Goal: Information Seeking & Learning: Check status

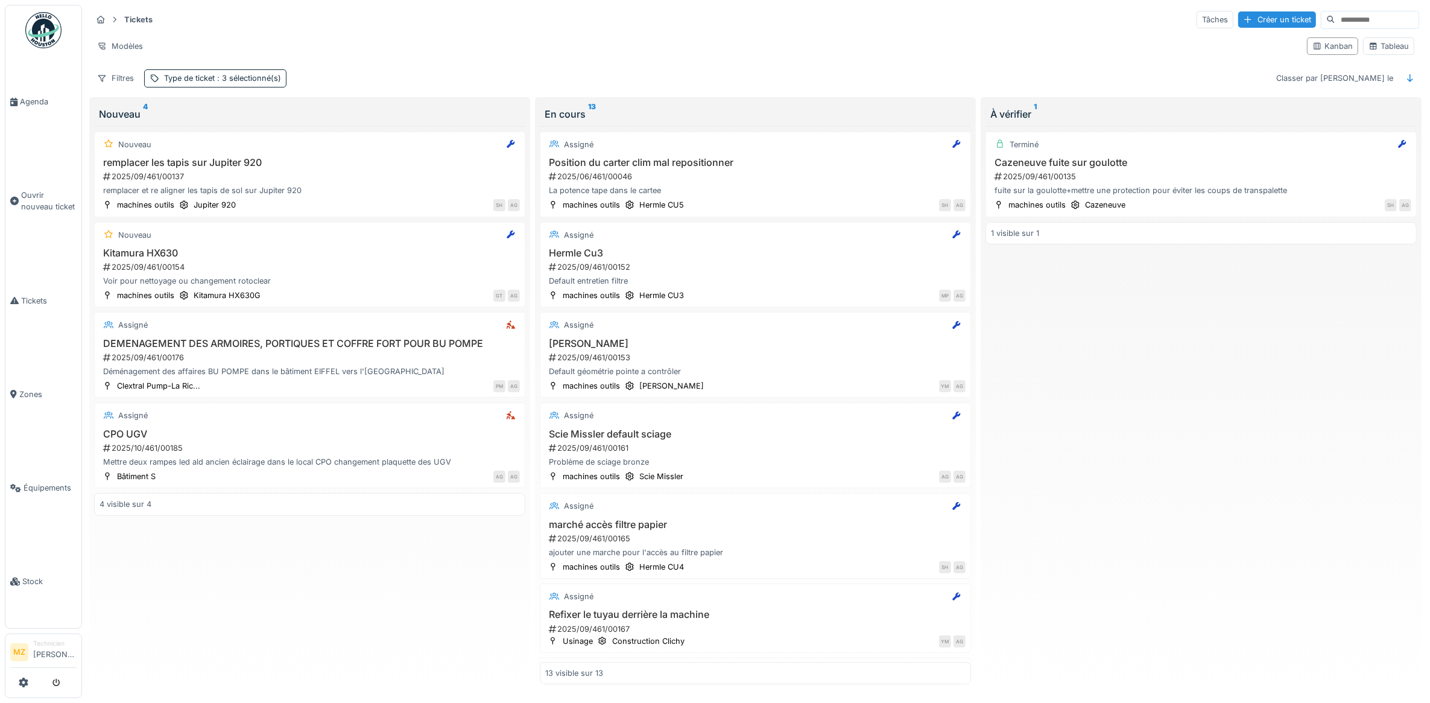
scroll to position [665, 0]
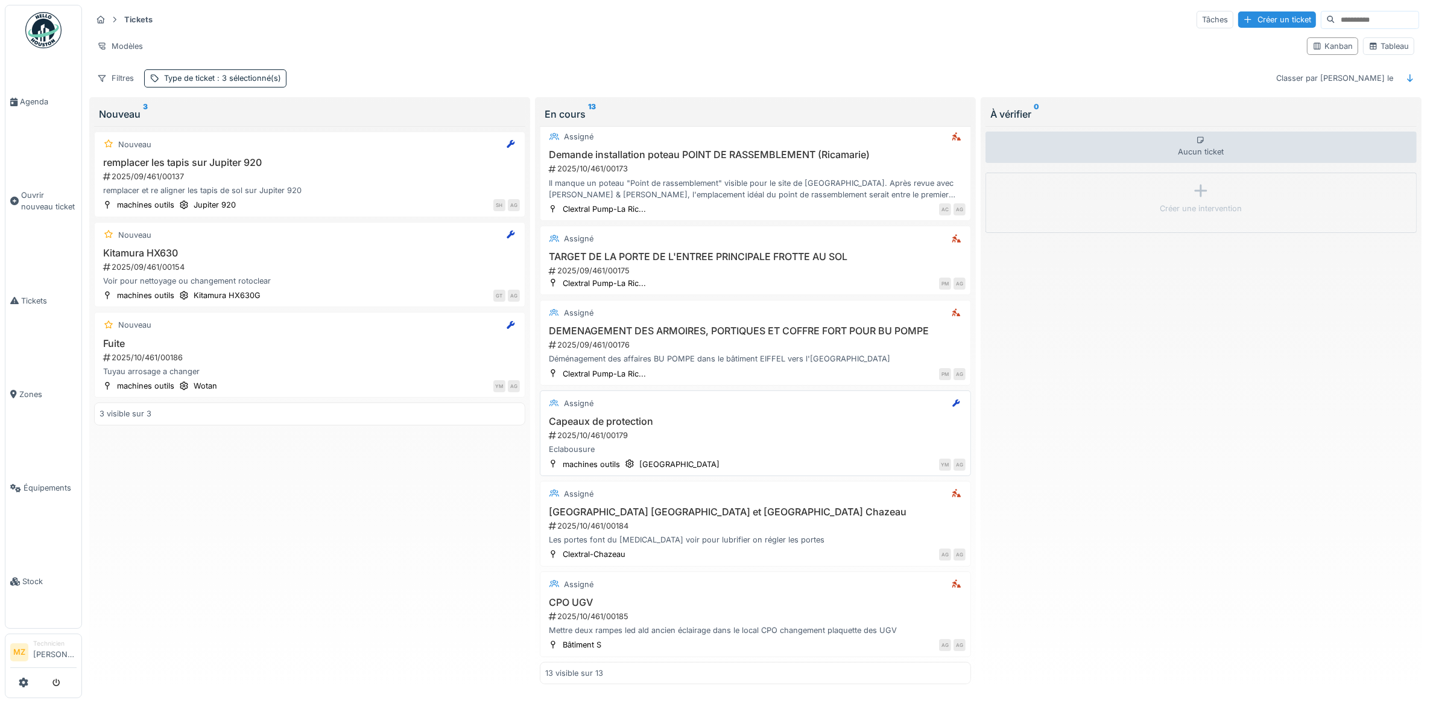
scroll to position [7, 0]
click at [746, 624] on div "Mettre deux rampes led ald ancien éclairage dans le local CPO changement plaque…" at bounding box center [755, 629] width 420 height 11
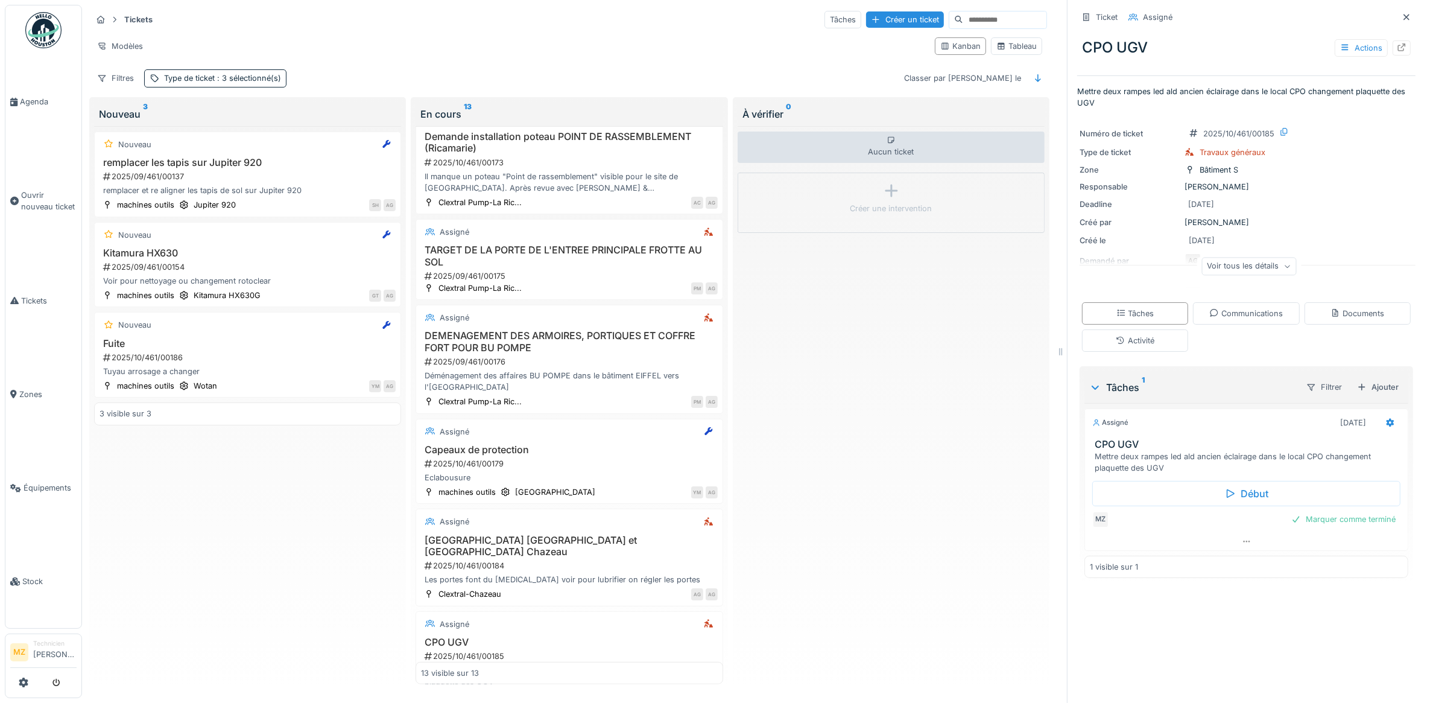
scroll to position [11, 0]
click at [1211, 260] on div "Voir tous les détails" at bounding box center [1249, 266] width 95 height 17
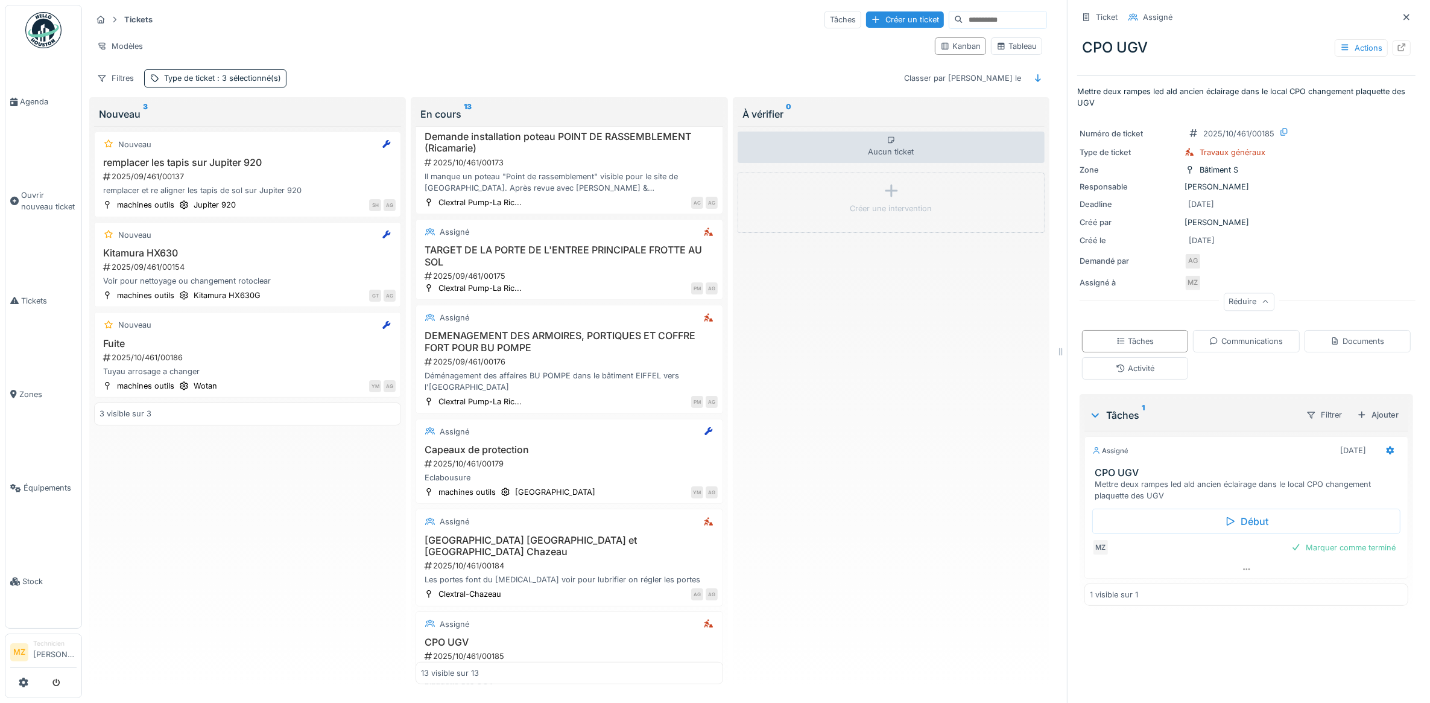
click at [1224, 293] on div "Réduire" at bounding box center [1249, 301] width 51 height 17
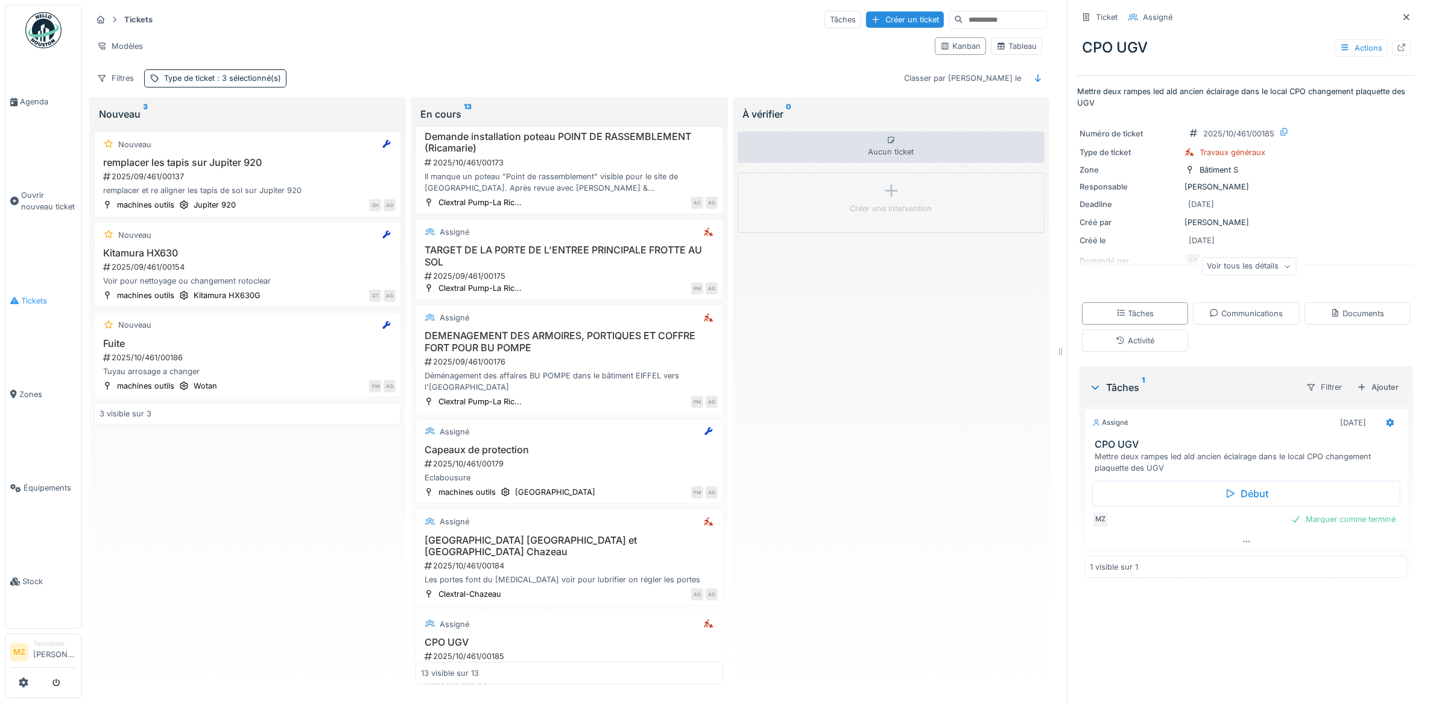
click at [61, 295] on span "Tickets" at bounding box center [48, 300] width 55 height 11
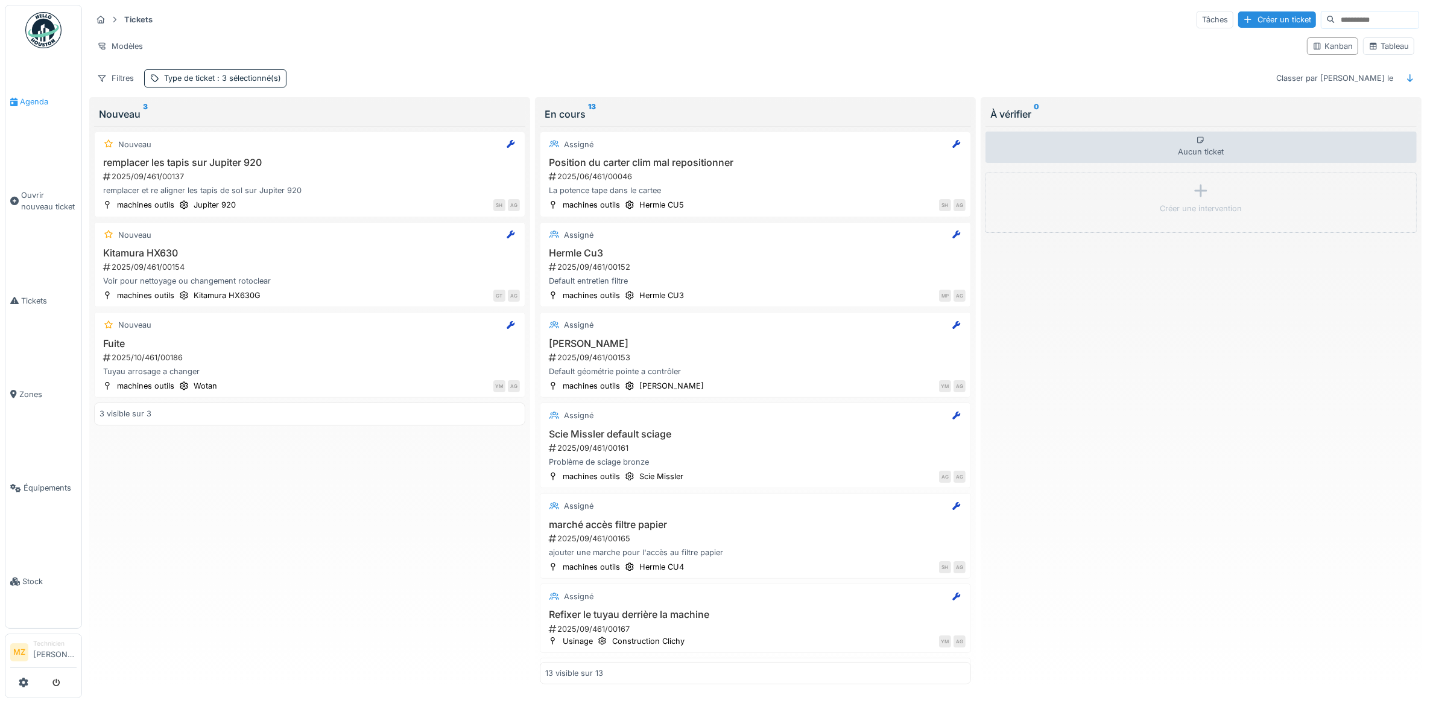
click at [39, 103] on span "Agenda" at bounding box center [48, 101] width 57 height 11
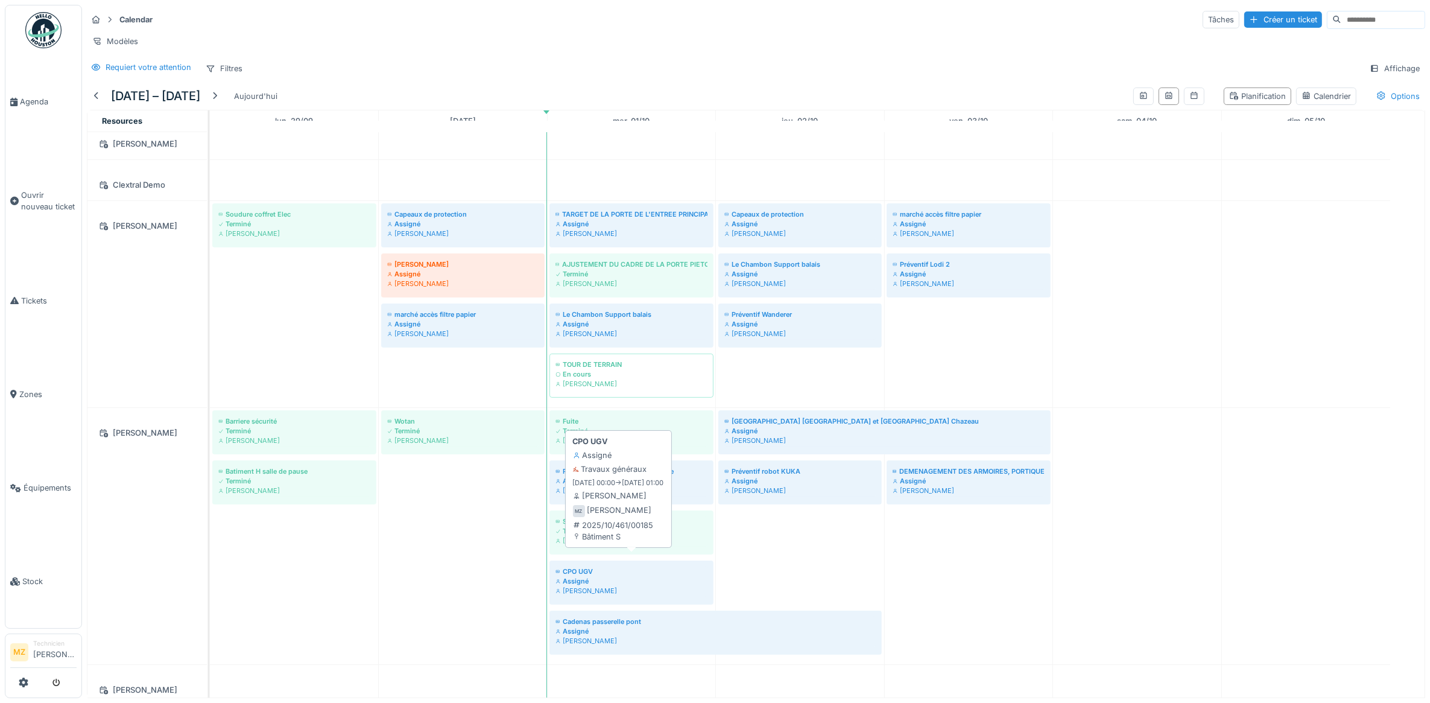
scroll to position [67, 0]
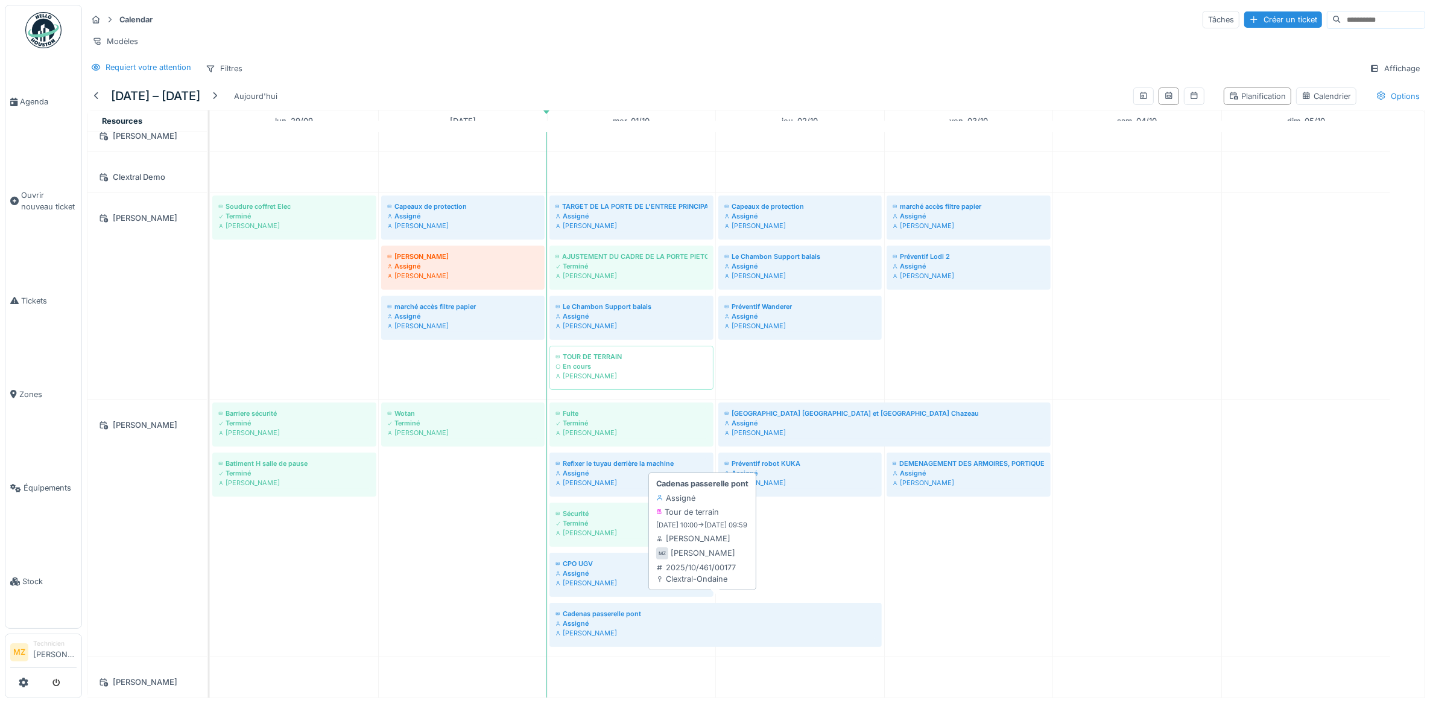
click at [674, 609] on div "Cadenas passerelle pont" at bounding box center [716, 614] width 320 height 10
